Goal: Transaction & Acquisition: Purchase product/service

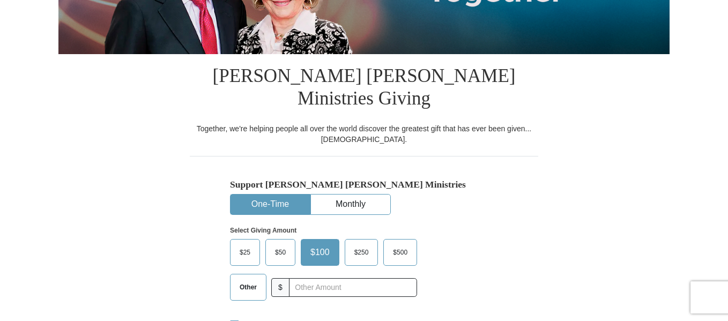
scroll to position [268, 0]
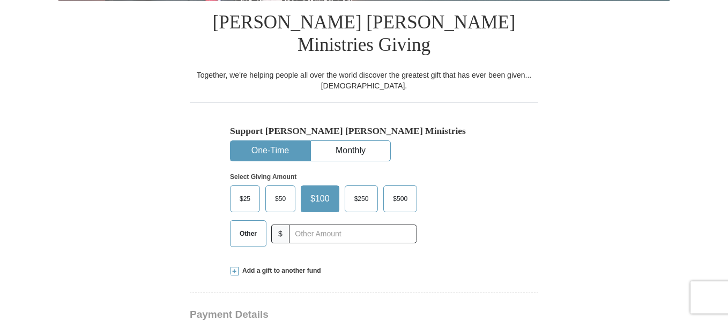
click at [256, 226] on span "Other" at bounding box center [248, 234] width 28 height 16
click at [0, 0] on input "Other" at bounding box center [0, 0] width 0 height 0
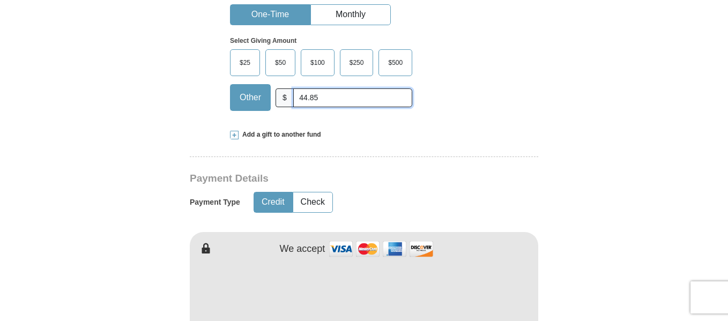
scroll to position [429, 0]
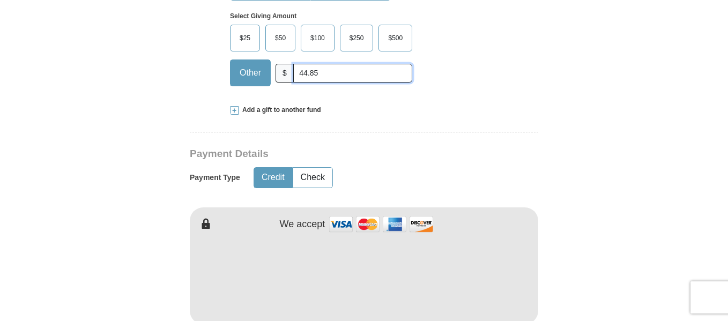
type input "44.85"
click at [289, 173] on button "Credit" at bounding box center [273, 178] width 38 height 20
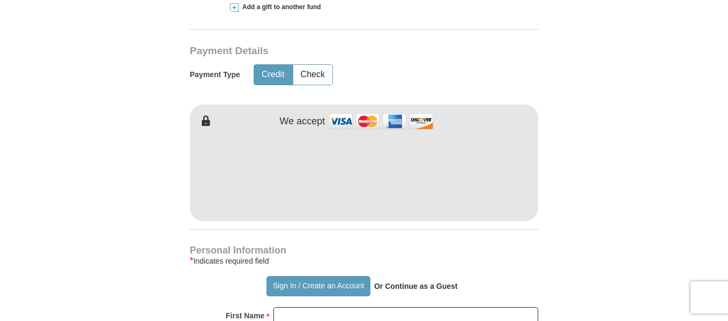
scroll to position [536, 0]
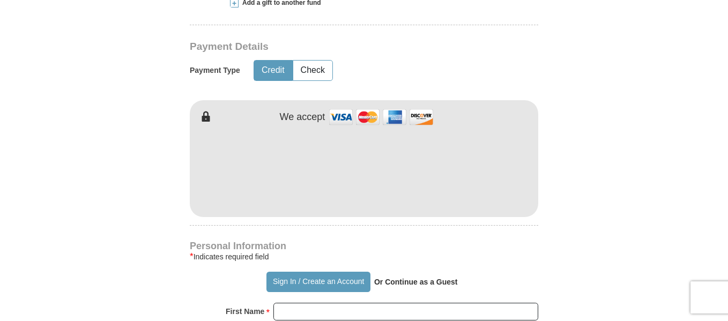
click at [436, 278] on strong "Or Continue as a Guest" at bounding box center [416, 282] width 84 height 9
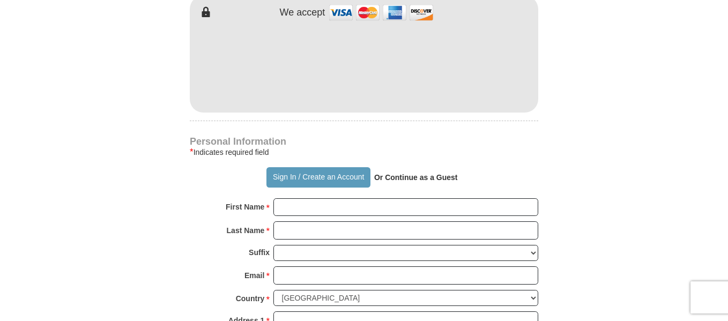
scroll to position [643, 0]
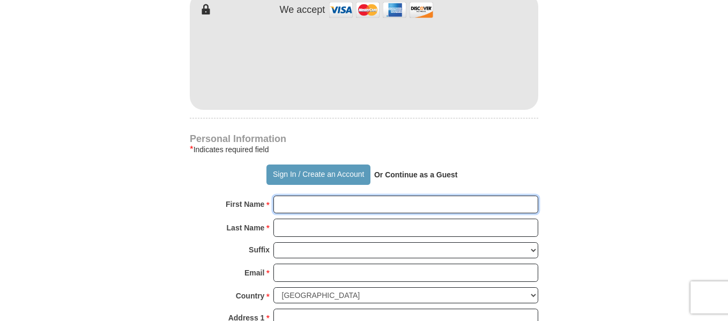
click at [324, 196] on input "First Name *" at bounding box center [405, 205] width 265 height 18
type input "[PERSON_NAME]"
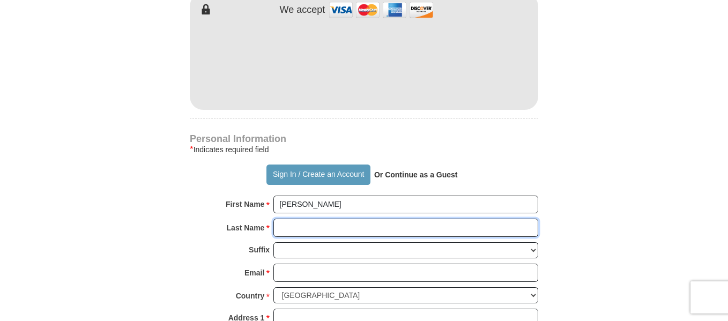
click at [309, 222] on input "Last Name *" at bounding box center [405, 228] width 265 height 18
type input "Hill"
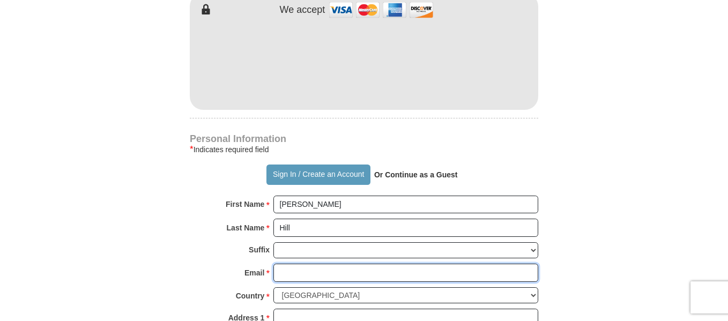
click at [294, 269] on input "Email *" at bounding box center [405, 273] width 265 height 18
type input "[EMAIL_ADDRESS][DOMAIN_NAME]"
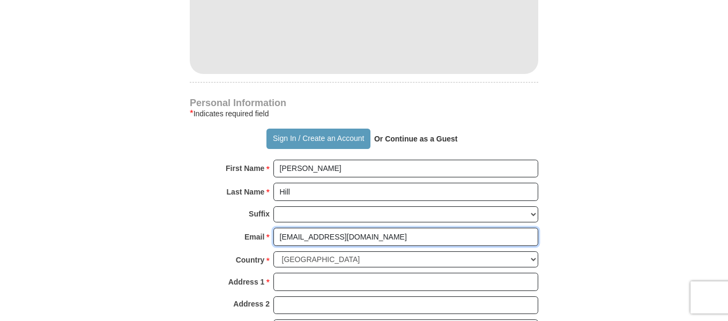
scroll to position [697, 0]
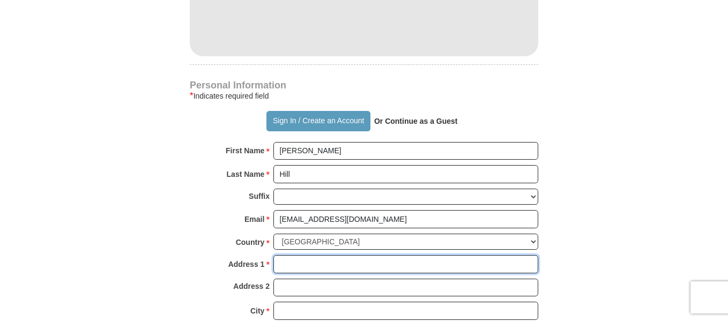
click at [314, 262] on input "Address 1 *" at bounding box center [405, 264] width 265 height 18
type input "[STREET_ADDRESS]"
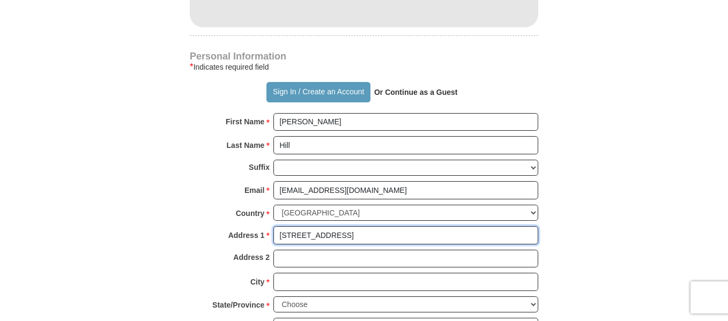
scroll to position [751, 0]
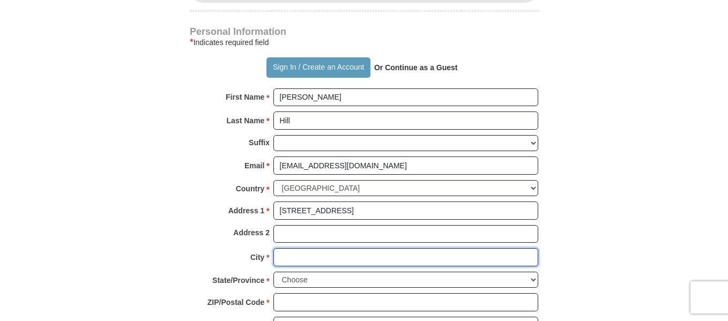
click at [322, 255] on input "City *" at bounding box center [405, 257] width 265 height 18
type input "[GEOGRAPHIC_DATA][PERSON_NAME]"
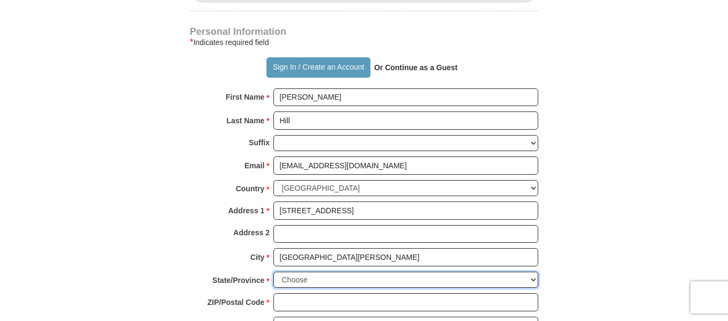
click at [325, 283] on select "Choose [US_STATE] [US_STATE] [US_STATE] [US_STATE] [US_STATE] Armed Forces Amer…" at bounding box center [405, 280] width 265 height 17
select select "CA"
click at [273, 272] on select "Choose [US_STATE] [US_STATE] [US_STATE] [US_STATE] [US_STATE] Armed Forces Amer…" at bounding box center [405, 280] width 265 height 17
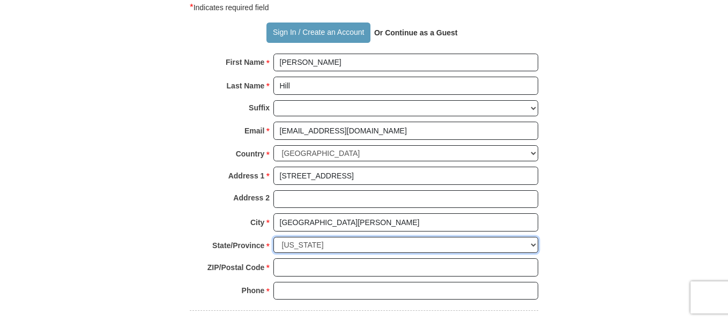
scroll to position [804, 0]
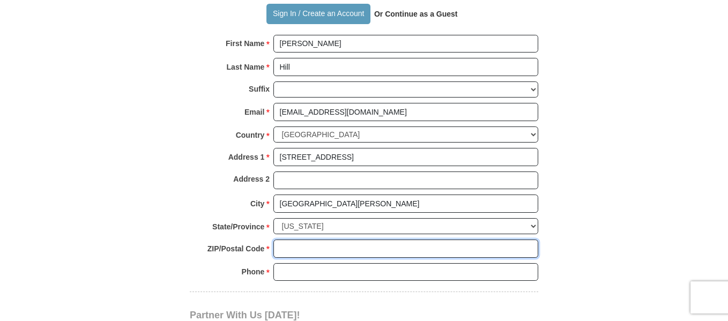
click at [290, 245] on input "ZIP/Postal Code *" at bounding box center [405, 249] width 265 height 18
type input "95742"
click at [284, 280] on input "Phone * *" at bounding box center [405, 272] width 265 height 18
type input "8318699275"
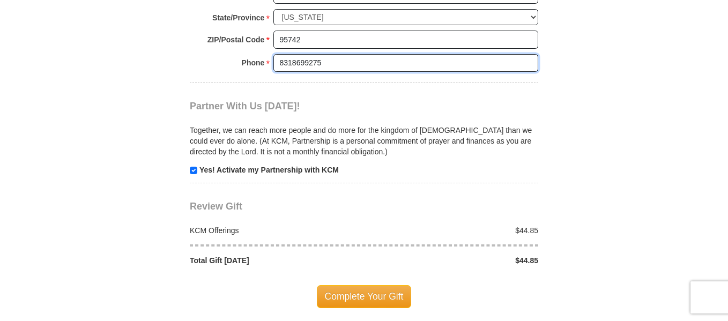
scroll to position [1019, 0]
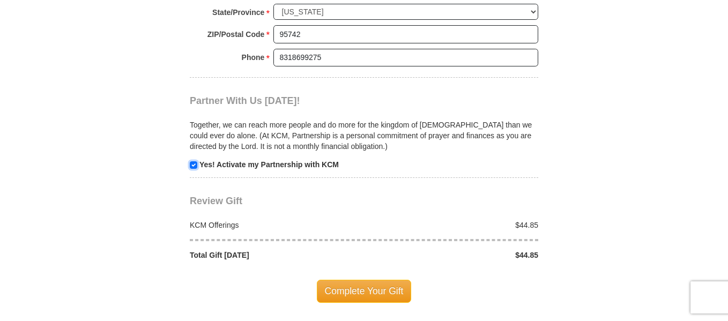
click at [192, 169] on input "checkbox" at bounding box center [194, 165] width 8 height 8
checkbox input "false"
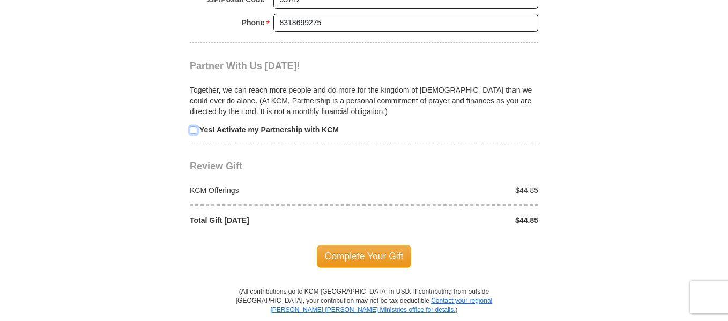
scroll to position [1072, 0]
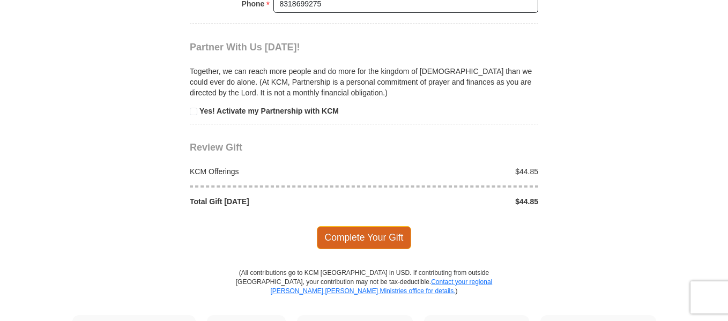
click at [350, 249] on span "Complete Your Gift" at bounding box center [364, 237] width 95 height 23
